Goal: Transaction & Acquisition: Book appointment/travel/reservation

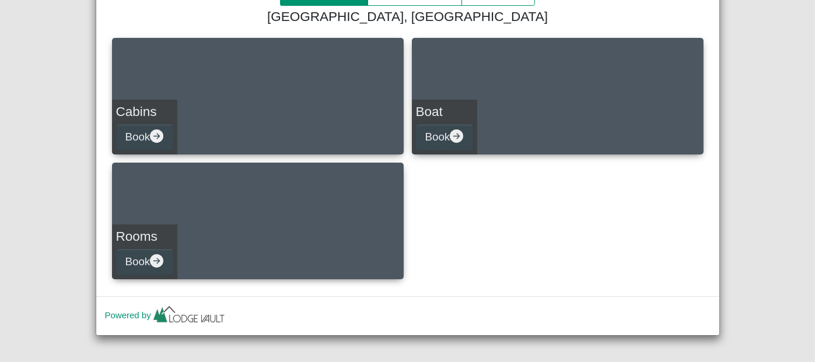
scroll to position [157, 0]
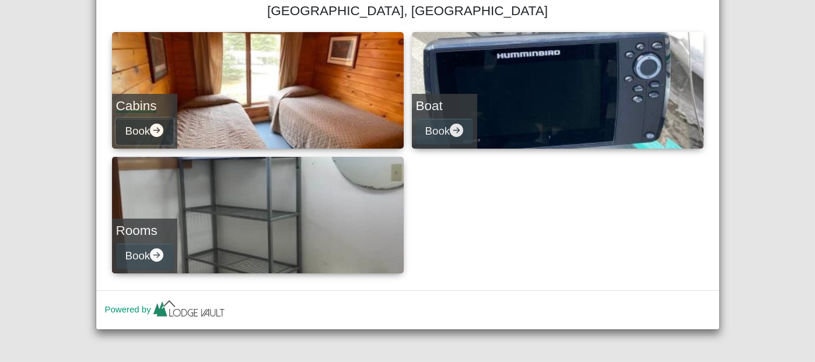
click at [155, 130] on icon "arrow right circle fill" at bounding box center [156, 130] width 13 height 13
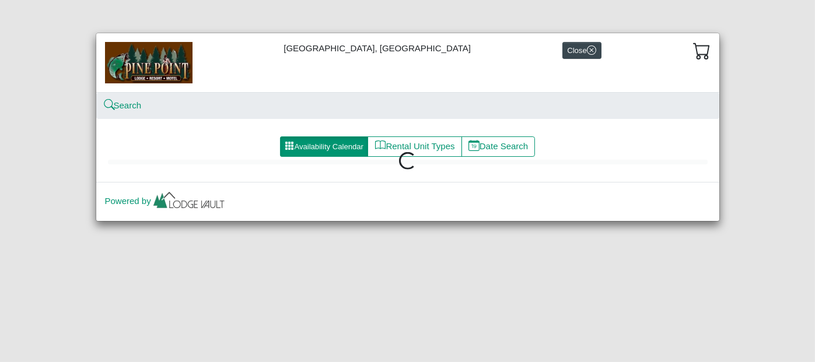
click at [155, 130] on div "Availability Calendar Rental Unit Types Date Search" at bounding box center [407, 155] width 623 height 54
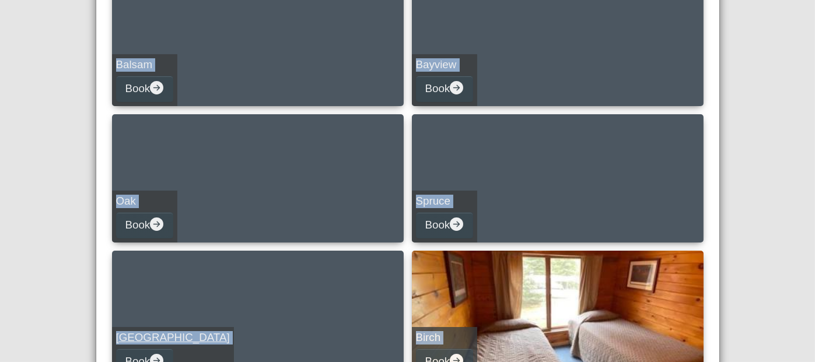
scroll to position [409, 0]
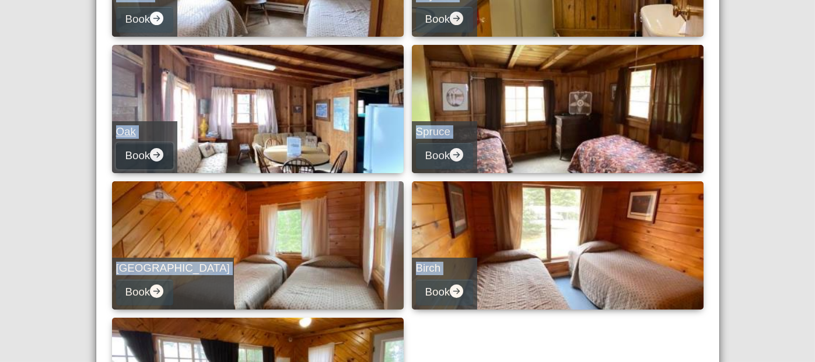
click at [157, 154] on icon "arrow right circle fill" at bounding box center [156, 154] width 13 height 13
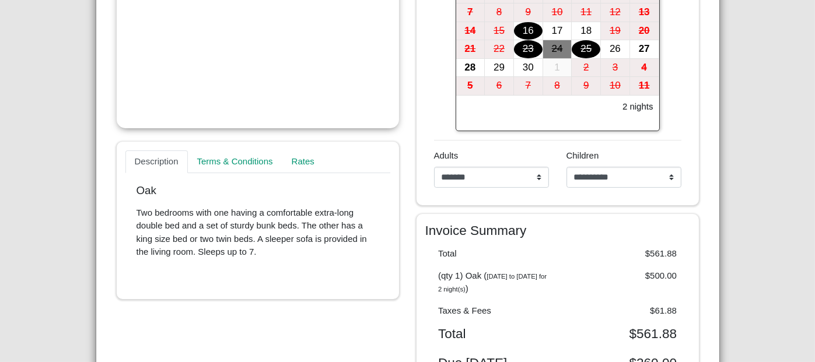
scroll to position [152, 0]
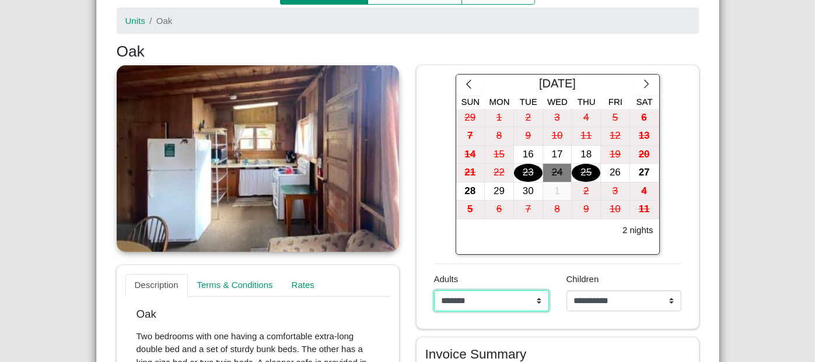
click at [535, 297] on select "**********" at bounding box center [491, 301] width 115 height 21
select select "*"
click at [434, 291] on select "**********" at bounding box center [491, 301] width 115 height 21
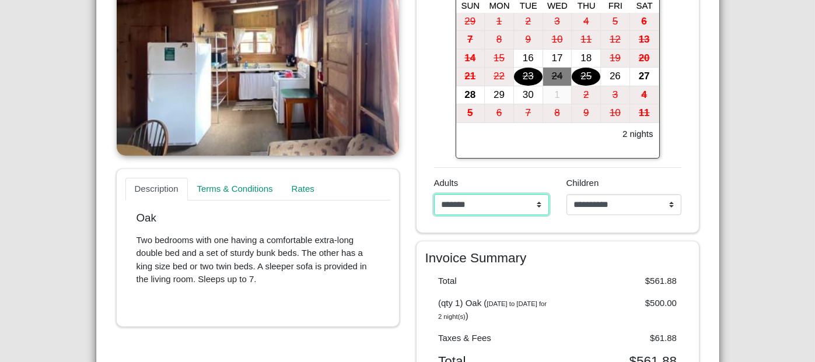
scroll to position [210, 0]
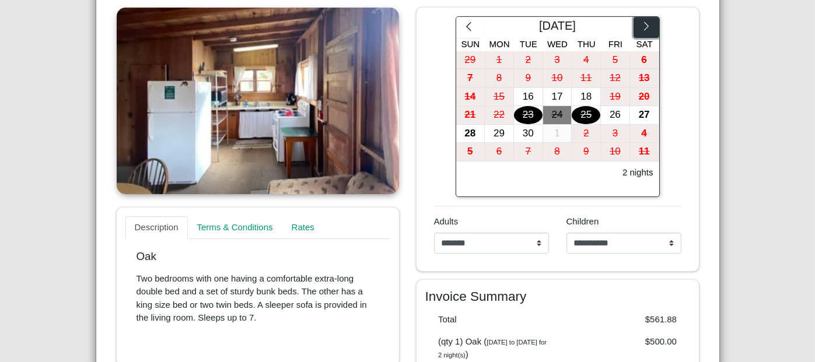
click at [641, 32] on button "button" at bounding box center [646, 27] width 25 height 21
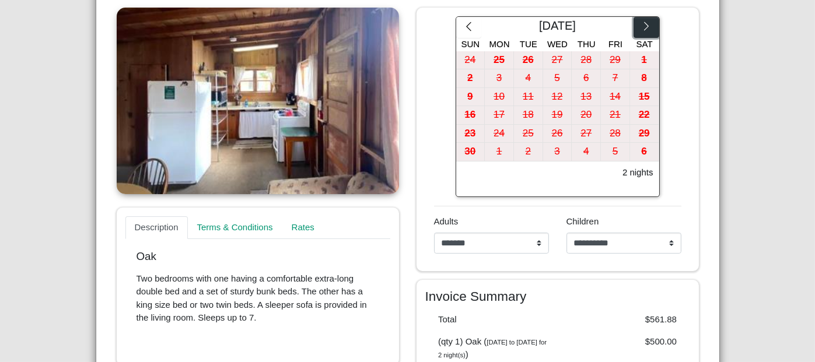
click at [641, 32] on button "button" at bounding box center [646, 27] width 25 height 21
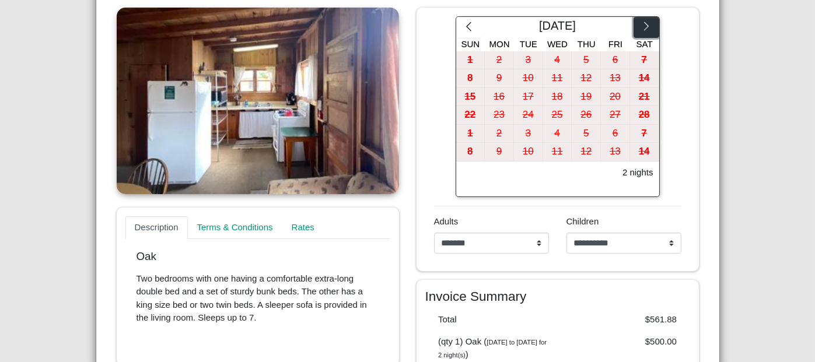
click at [641, 32] on button "button" at bounding box center [646, 27] width 25 height 21
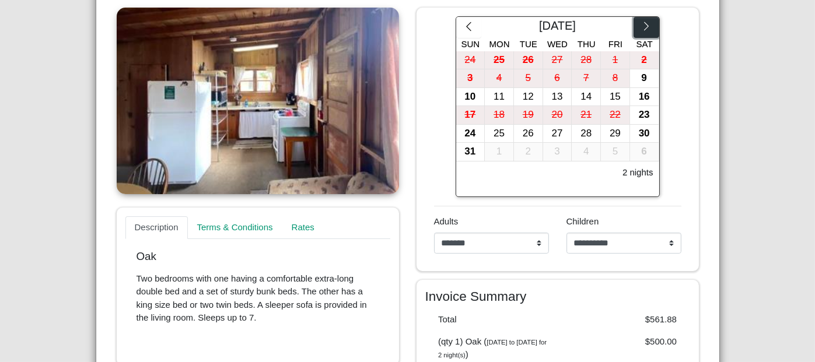
click at [641, 32] on button "button" at bounding box center [646, 27] width 25 height 21
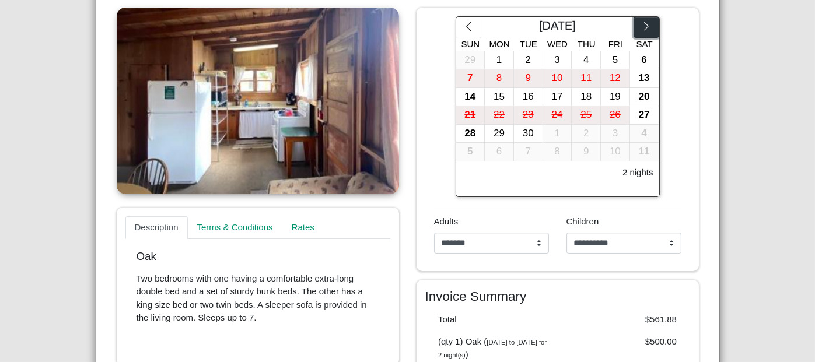
click at [641, 32] on button "button" at bounding box center [646, 27] width 25 height 21
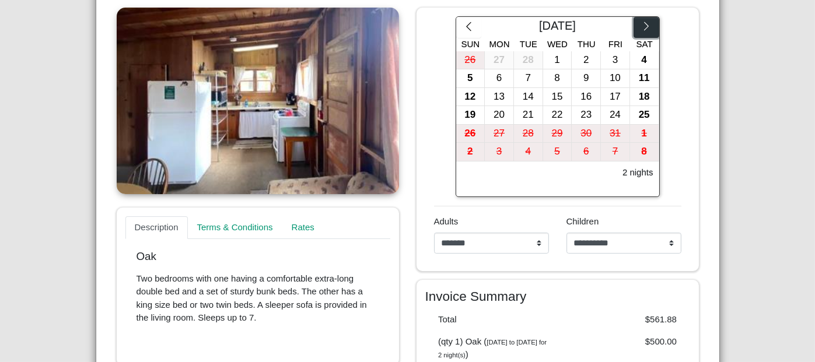
click at [641, 32] on button "button" at bounding box center [646, 27] width 25 height 21
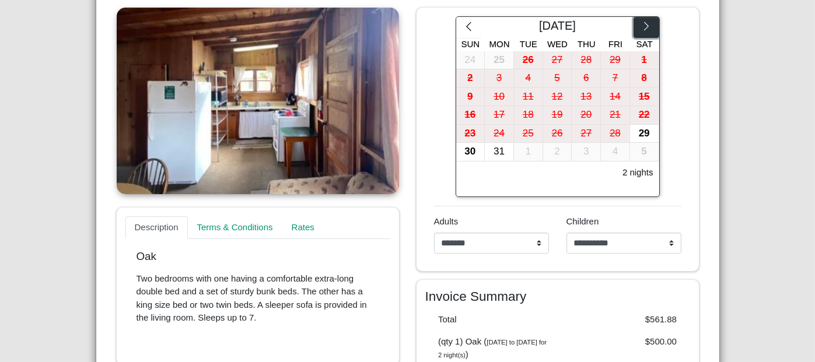
click at [641, 32] on button "button" at bounding box center [646, 27] width 25 height 21
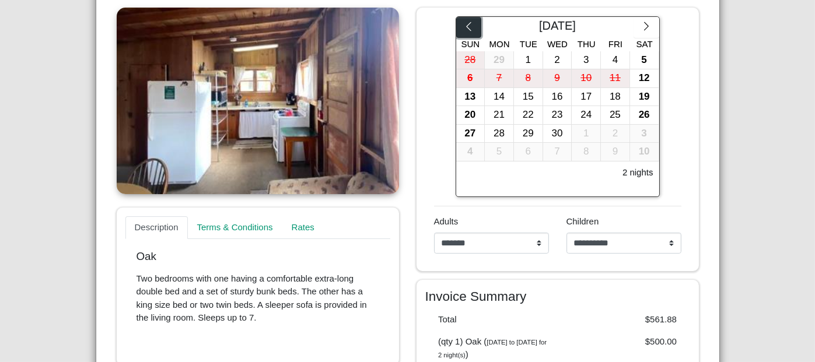
click at [463, 30] on icon "chevron left" at bounding box center [468, 26] width 11 height 11
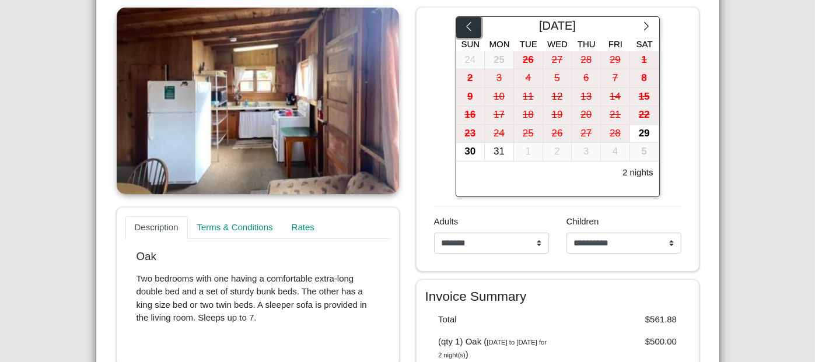
click at [463, 30] on icon "chevron left" at bounding box center [468, 26] width 11 height 11
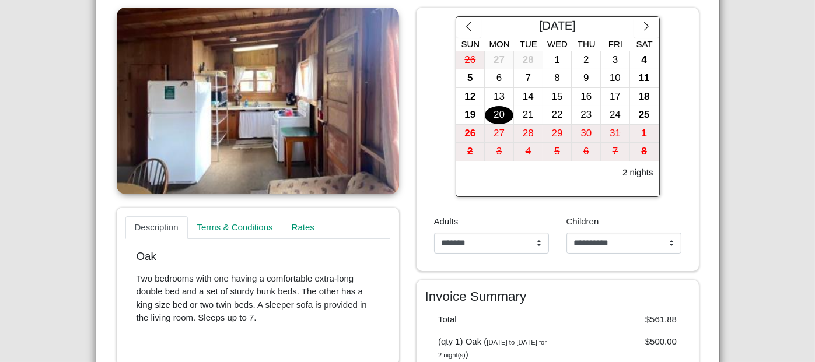
click at [503, 114] on div "20" at bounding box center [499, 115] width 29 height 18
click at [611, 114] on div "24" at bounding box center [615, 115] width 29 height 18
click at [489, 113] on div "20" at bounding box center [499, 115] width 29 height 18
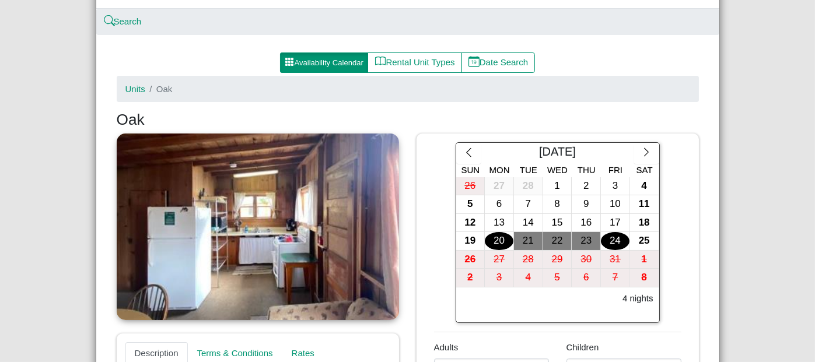
scroll to position [0, 0]
